Goal: Book appointment/travel/reservation

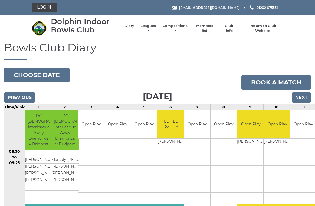
click at [302, 94] on input "Next" at bounding box center [300, 97] width 19 height 10
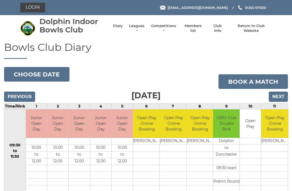
click at [282, 96] on input "Next" at bounding box center [278, 97] width 19 height 10
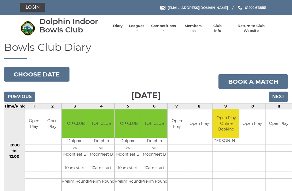
click at [281, 94] on input "Next" at bounding box center [278, 97] width 19 height 10
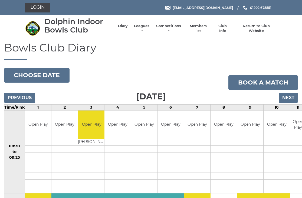
click at [291, 98] on input "Next" at bounding box center [287, 97] width 19 height 10
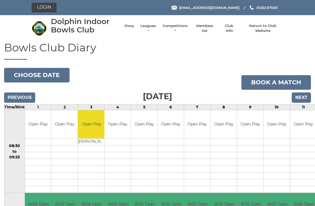
click at [307, 97] on input "Next" at bounding box center [300, 97] width 19 height 10
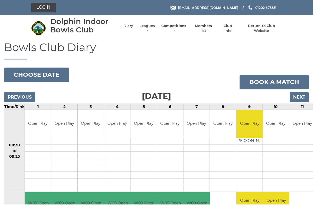
click at [308, 95] on input "Next" at bounding box center [299, 97] width 19 height 10
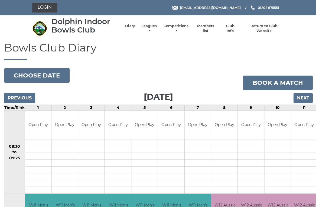
click at [311, 94] on input "Next" at bounding box center [301, 97] width 19 height 10
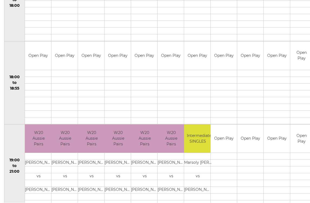
scroll to position [483, 0]
